Goal: Task Accomplishment & Management: Complete application form

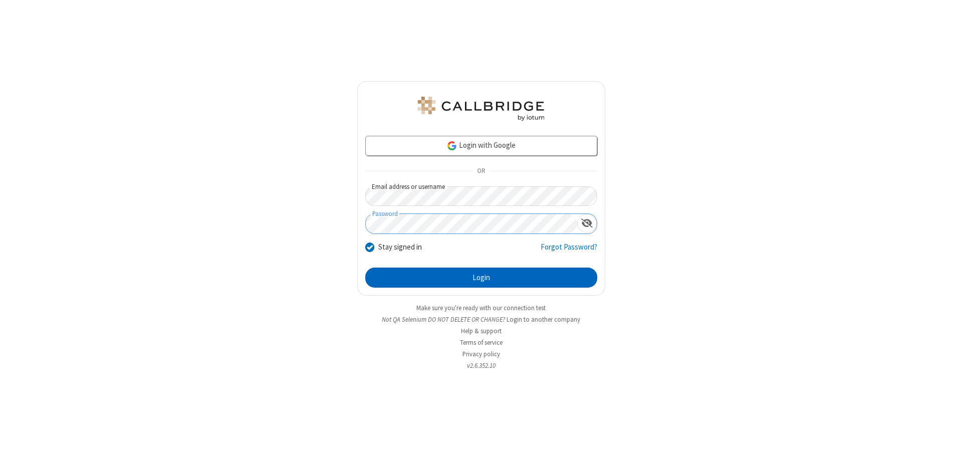
click at [481, 278] on button "Login" at bounding box center [481, 278] width 232 height 20
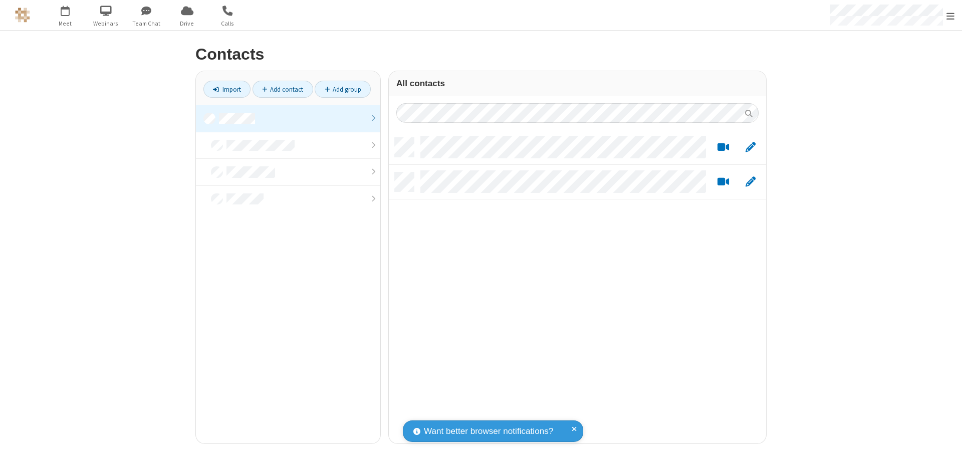
scroll to position [306, 370]
click at [288, 118] on link at bounding box center [288, 118] width 184 height 27
click at [283, 89] on link "Add contact" at bounding box center [283, 89] width 61 height 17
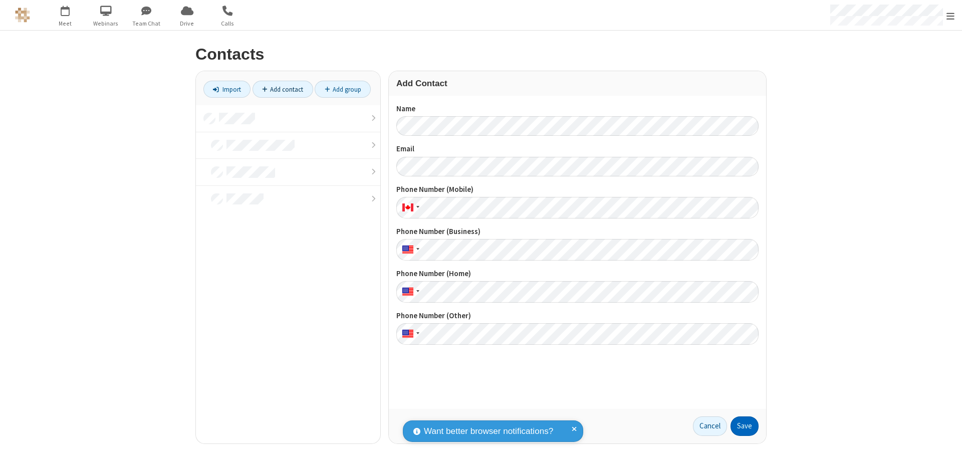
click at [745, 426] on button "Save" at bounding box center [745, 426] width 28 height 20
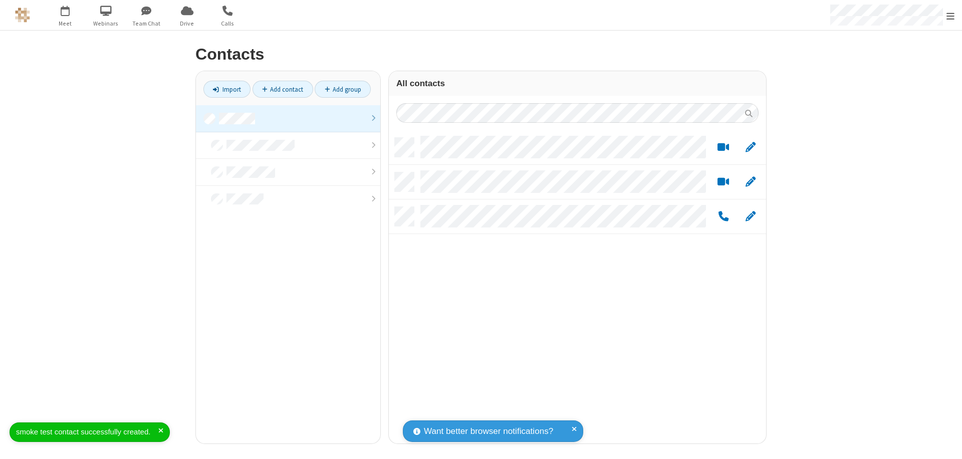
scroll to position [306, 370]
click at [283, 89] on link "Add contact" at bounding box center [283, 89] width 61 height 17
